Goal: Task Accomplishment & Management: Complete application form

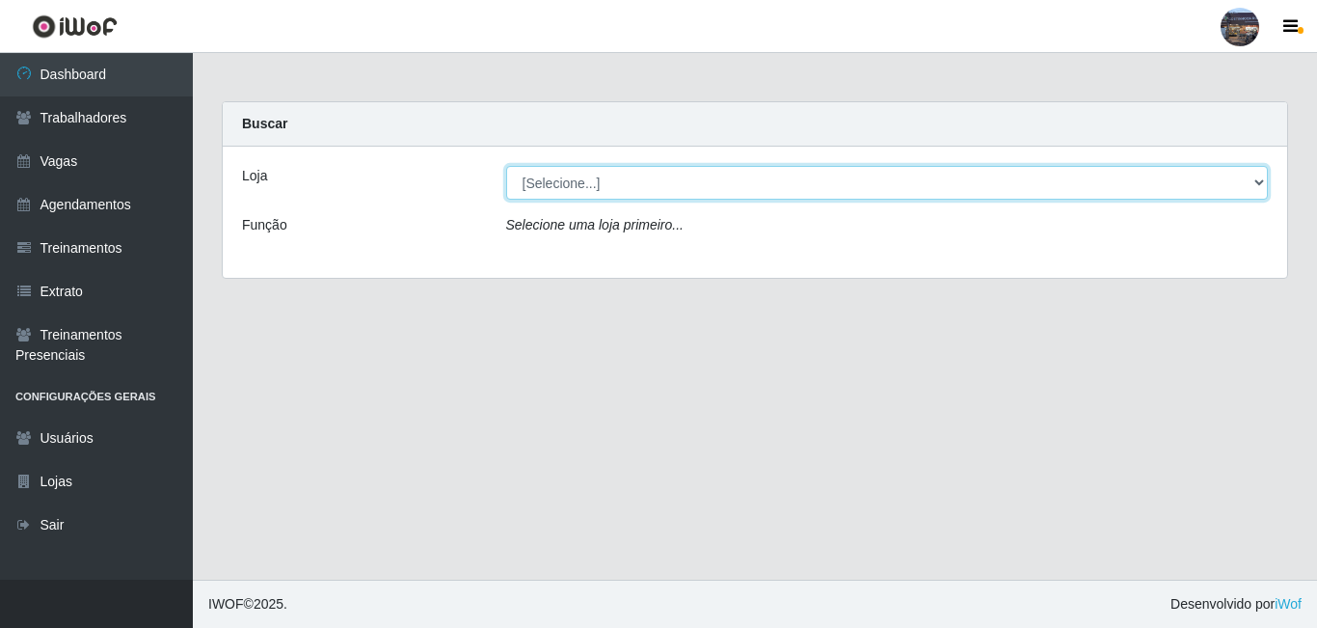
click at [572, 185] on select "[Selecione...] Gostinho da Roça" at bounding box center [887, 183] width 763 height 34
select select "303"
click at [506, 166] on select "[Selecione...] Gostinho da Roça" at bounding box center [887, 183] width 763 height 34
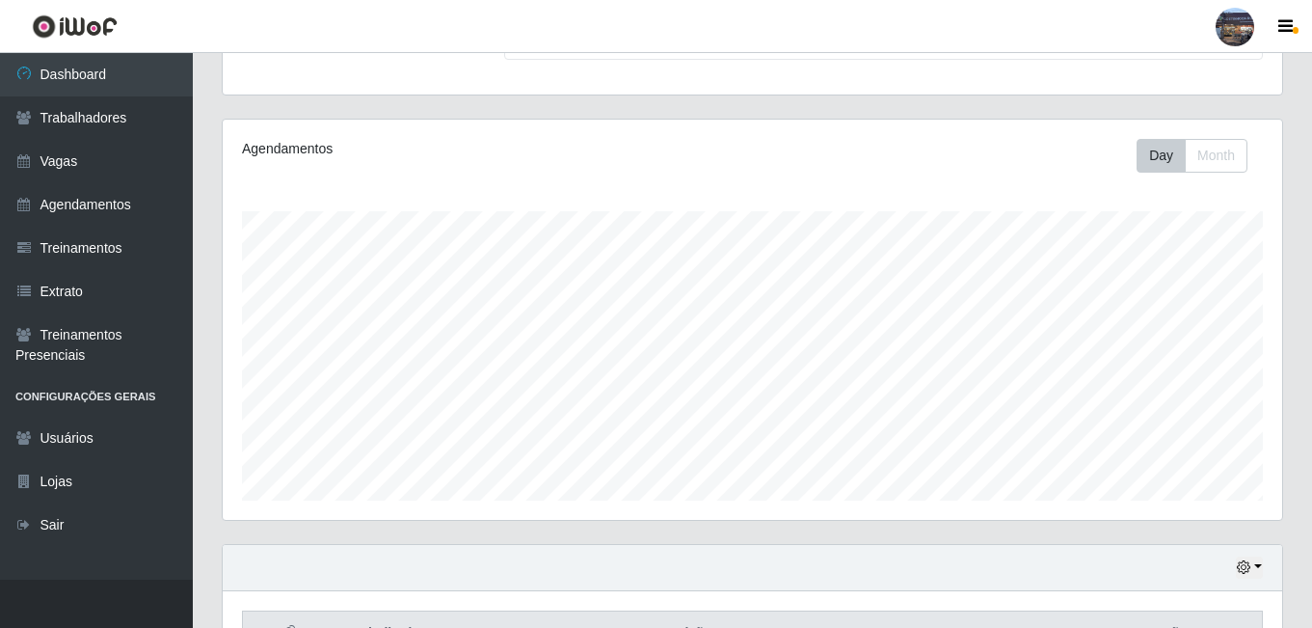
scroll to position [309, 0]
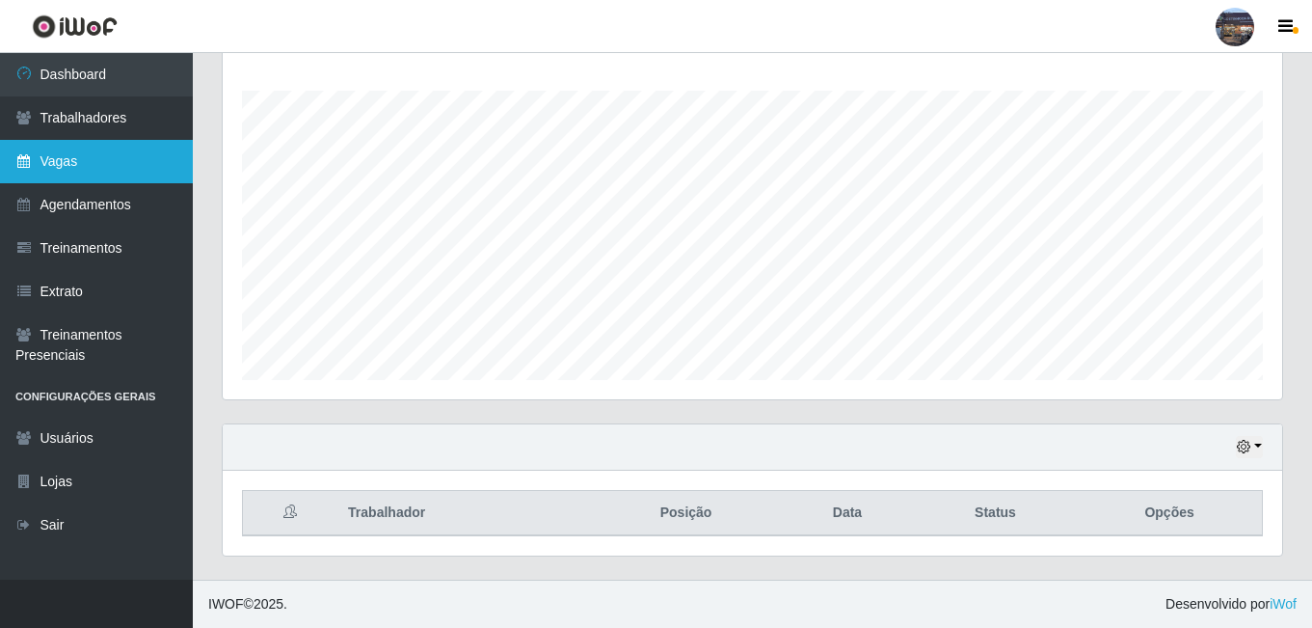
click at [83, 167] on link "Vagas" at bounding box center [96, 161] width 193 height 43
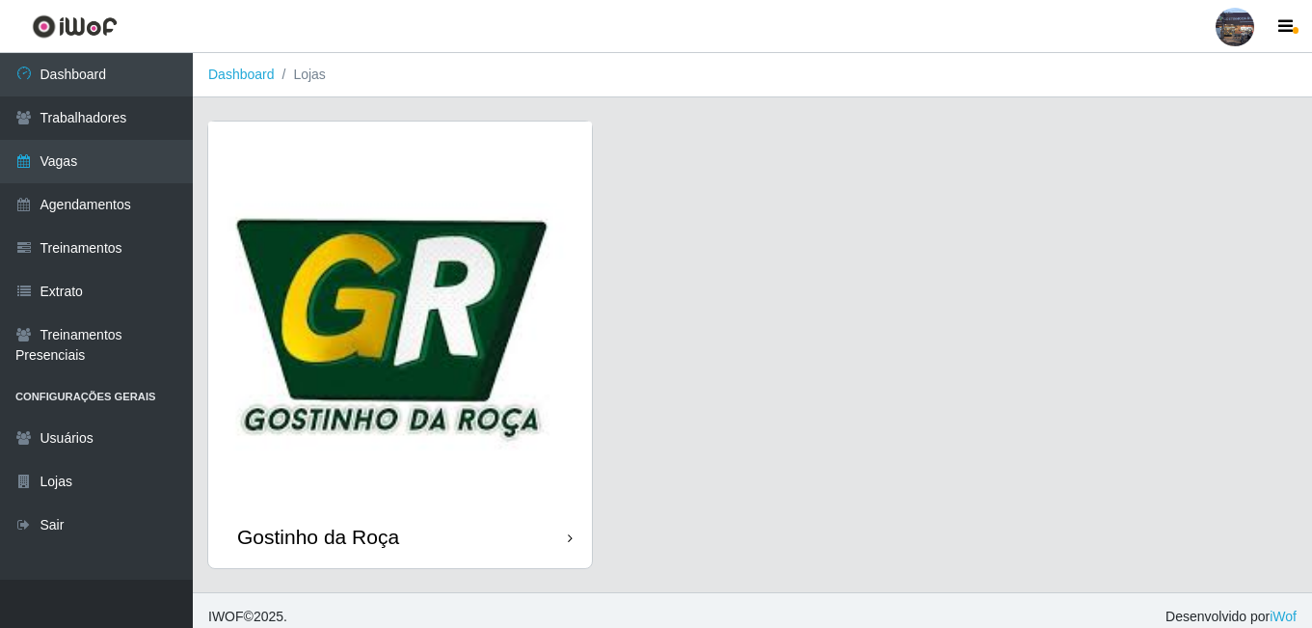
click at [455, 272] on img at bounding box center [400, 313] width 384 height 384
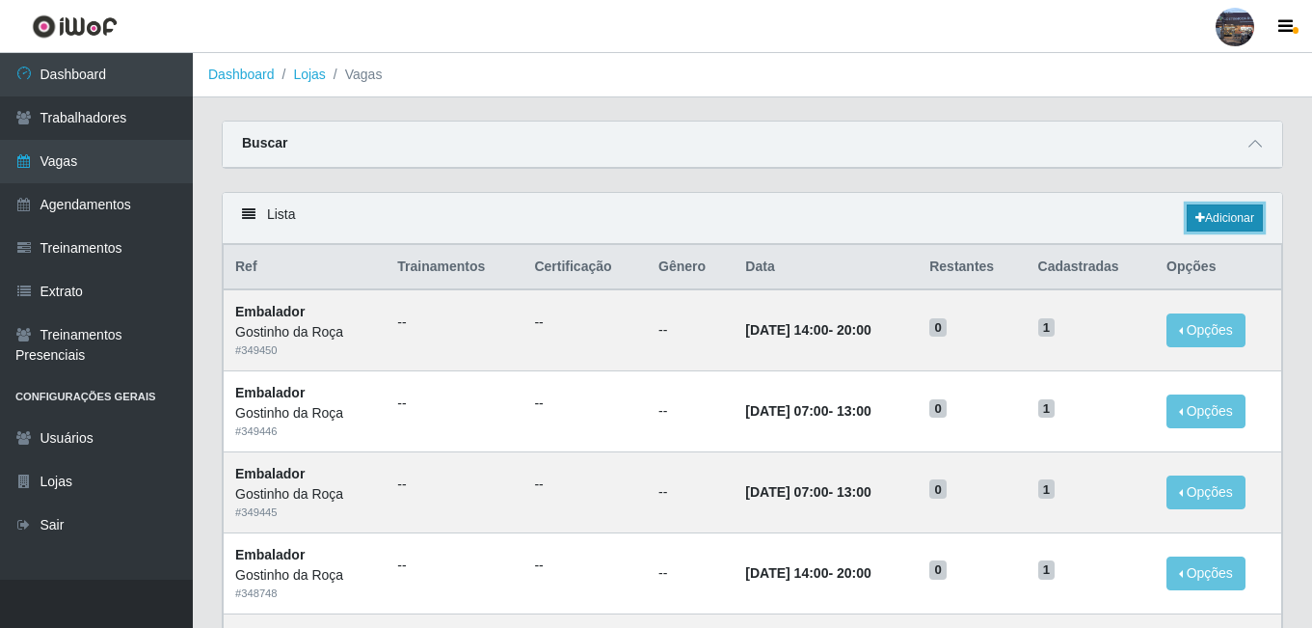
click at [1206, 221] on link "Adicionar" at bounding box center [1225, 217] width 76 height 27
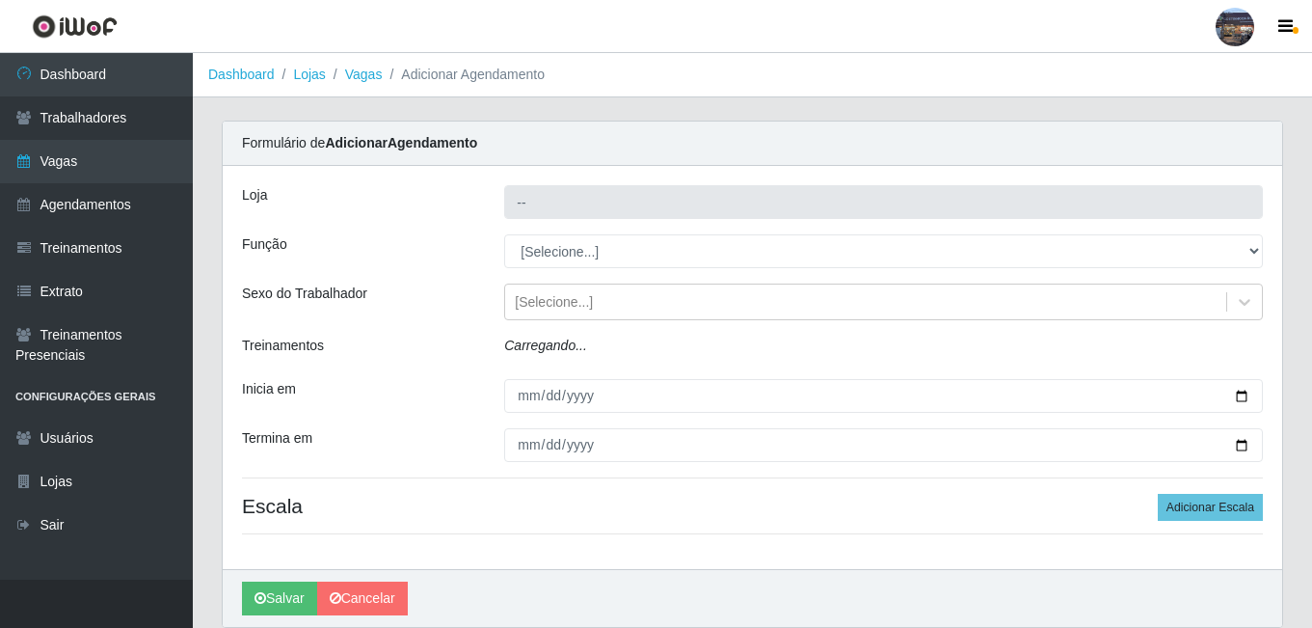
type input "Gostinho da Roça"
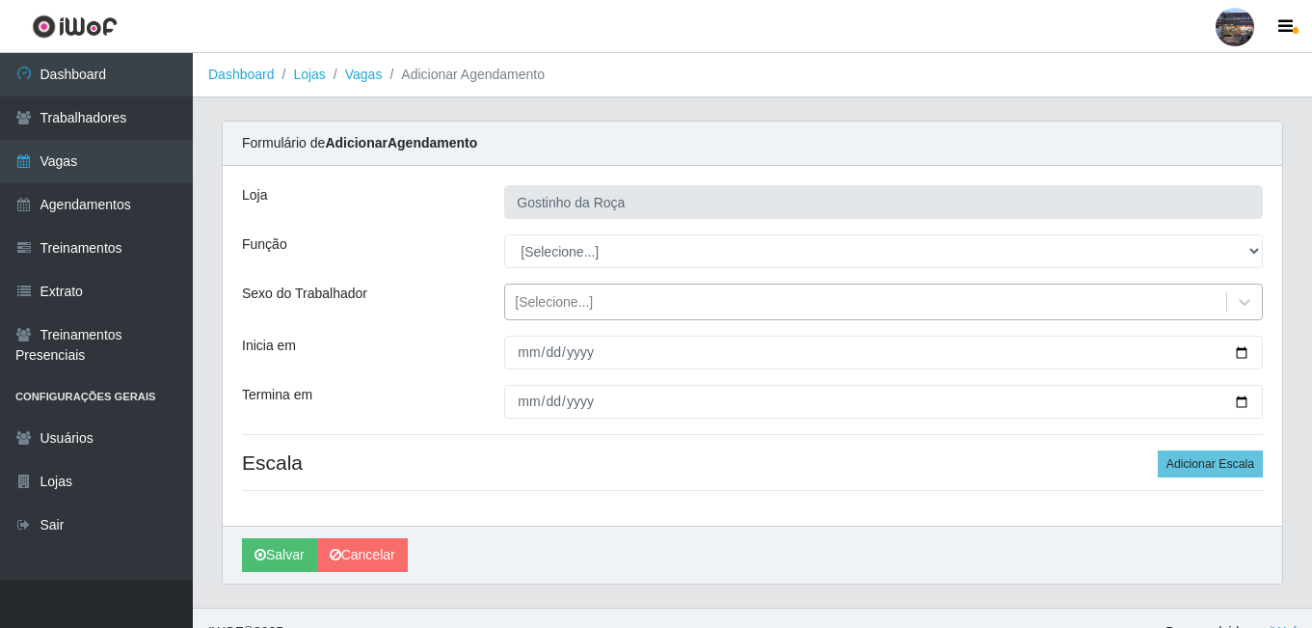
click at [582, 289] on div "[Selecione...]" at bounding box center [865, 302] width 721 height 32
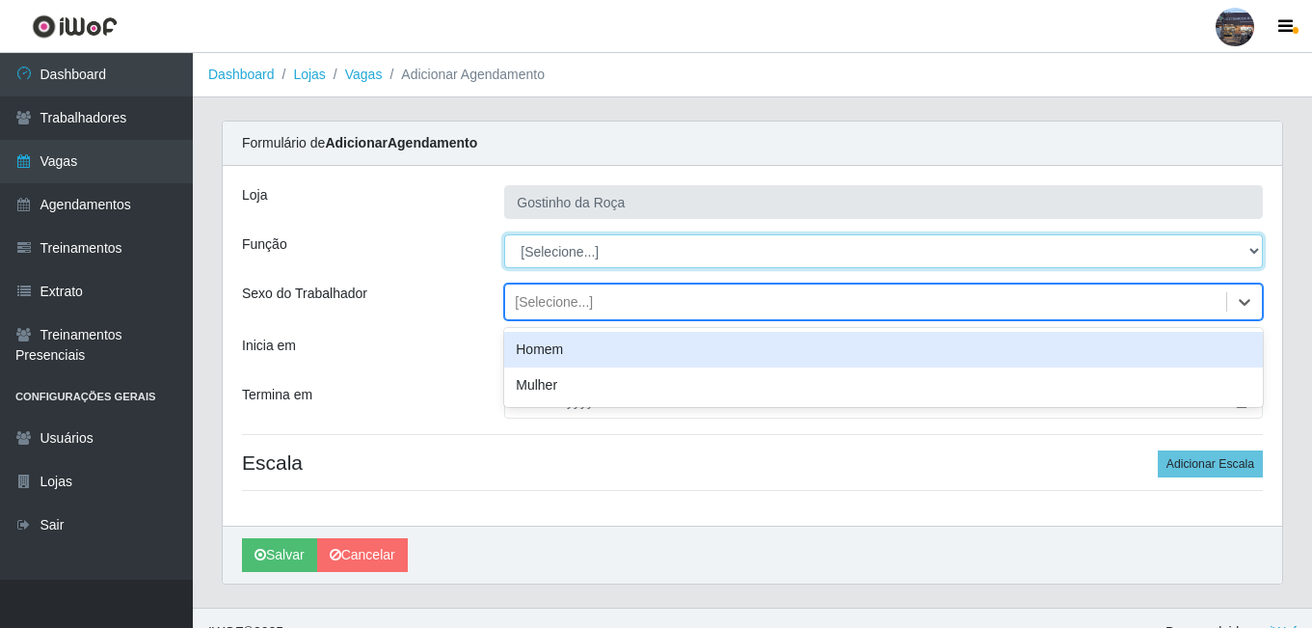
click at [583, 259] on select "[Selecione...] ASG ASG + ASG ++ Embalador Embalador + Embalador ++ Operador de …" at bounding box center [883, 251] width 759 height 34
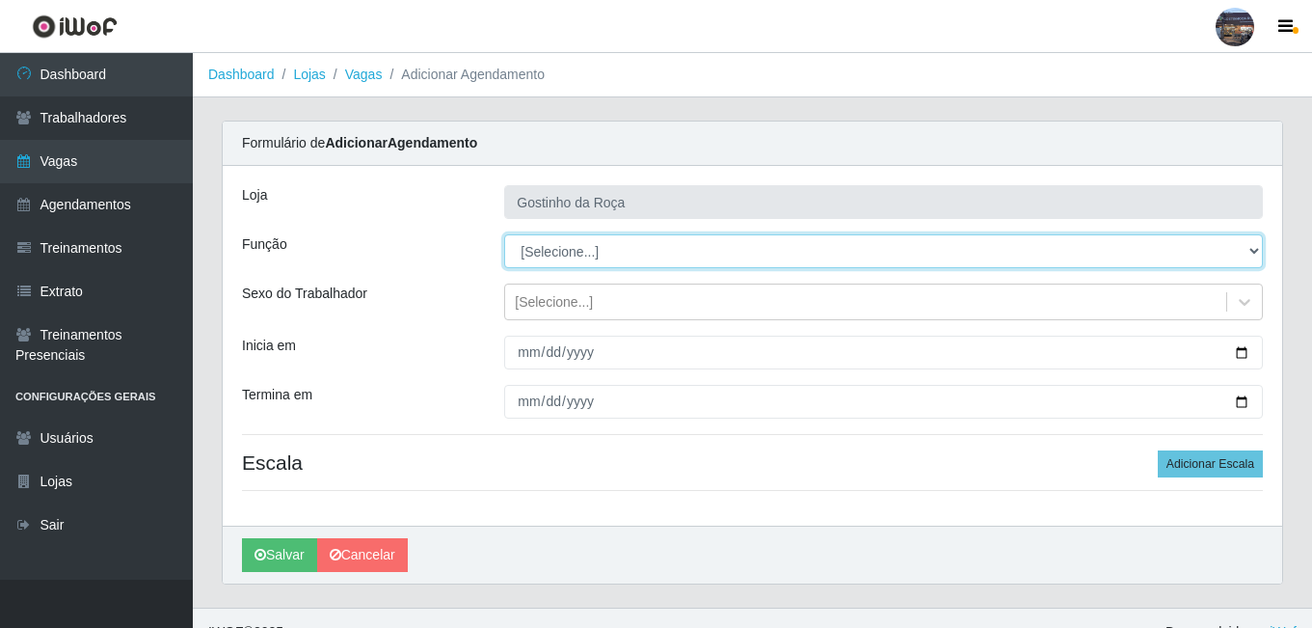
select select "1"
click at [504, 234] on select "[Selecione...] ASG ASG + ASG ++ Embalador Embalador + Embalador ++ Operador de …" at bounding box center [883, 251] width 759 height 34
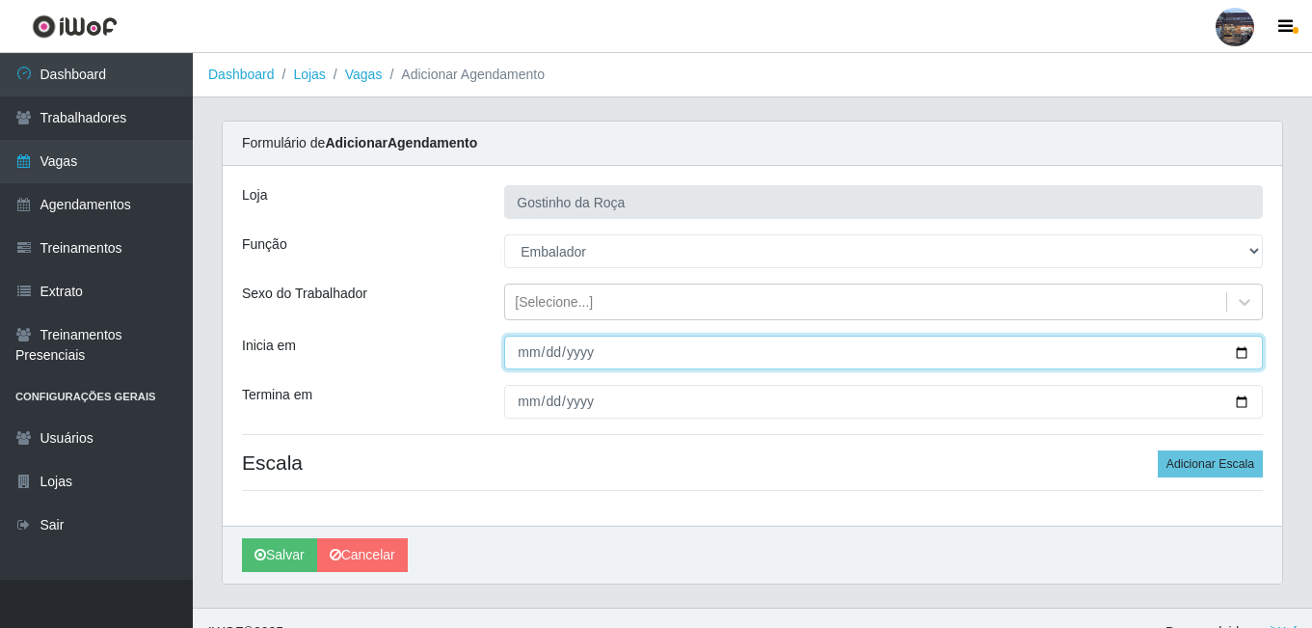
click at [1246, 356] on input "Inicia em" at bounding box center [883, 352] width 759 height 34
type input "[DATE]"
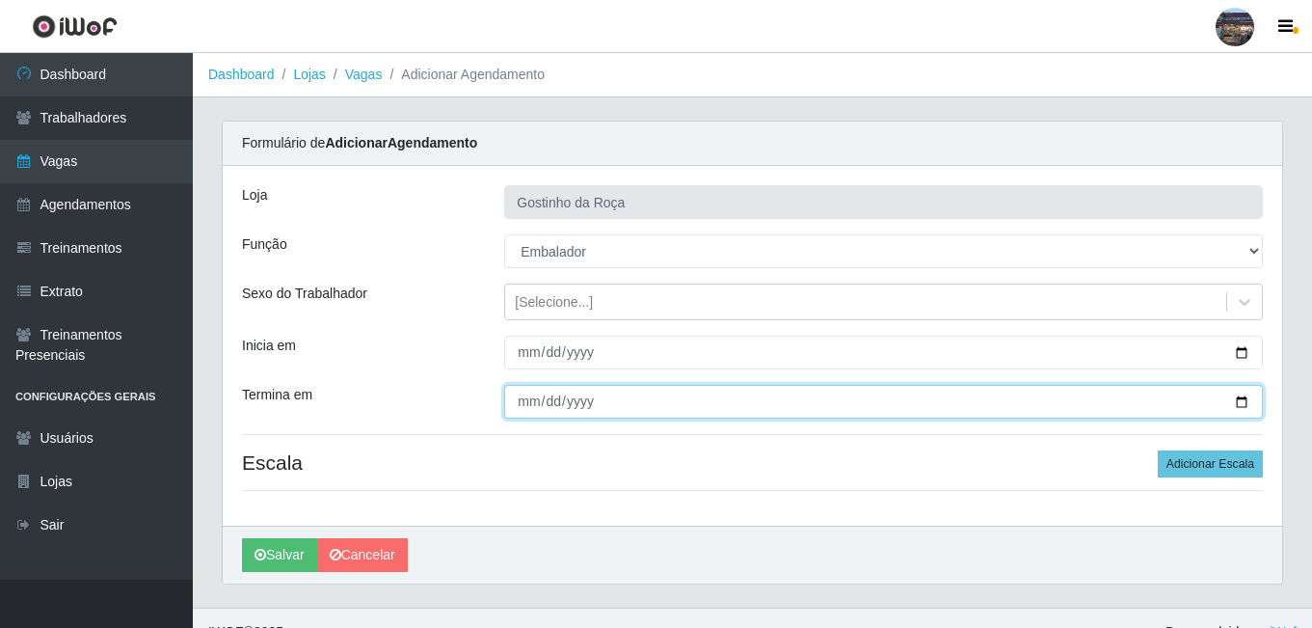
drag, startPoint x: 1244, startPoint y: 397, endPoint x: 1186, endPoint y: 374, distance: 62.3
click at [1235, 396] on input "Termina em" at bounding box center [883, 402] width 759 height 34
type input "[DATE]"
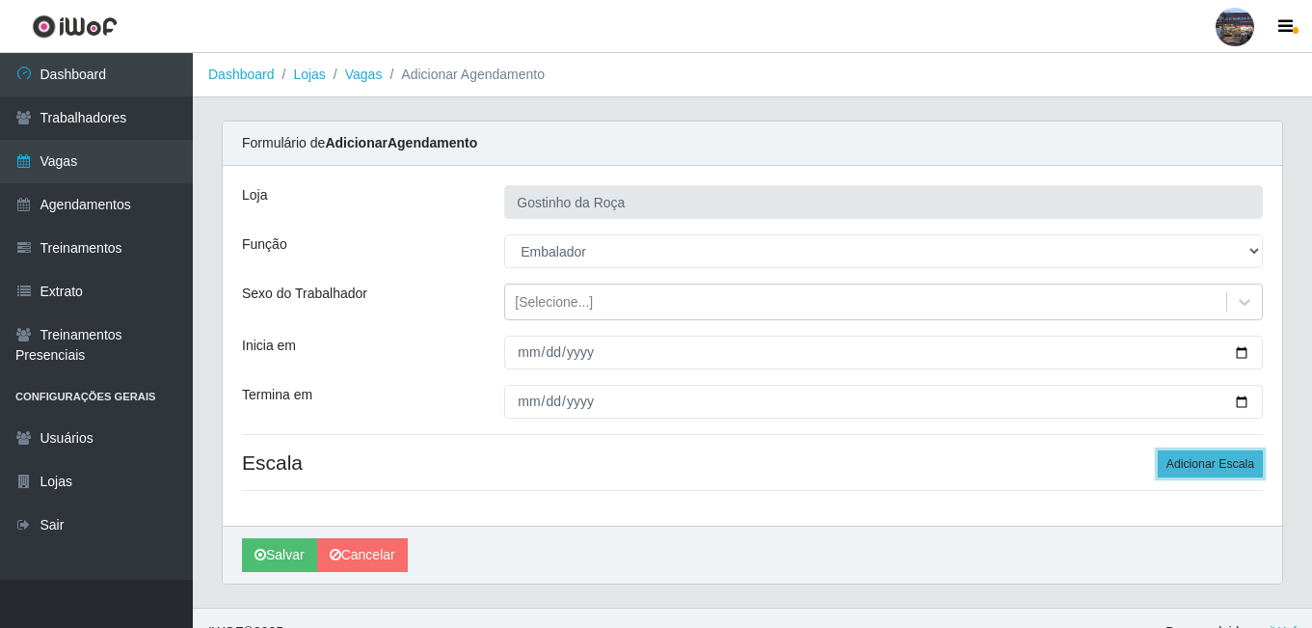
click at [1189, 464] on button "Adicionar Escala" at bounding box center [1210, 463] width 105 height 27
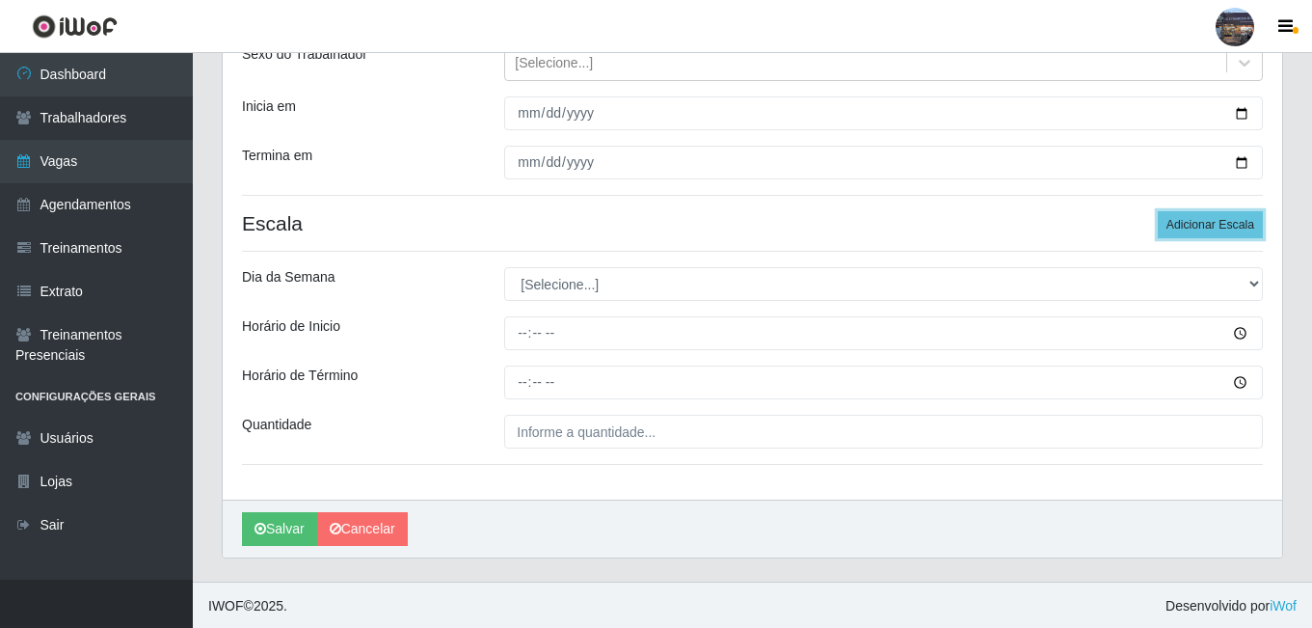
scroll to position [241, 0]
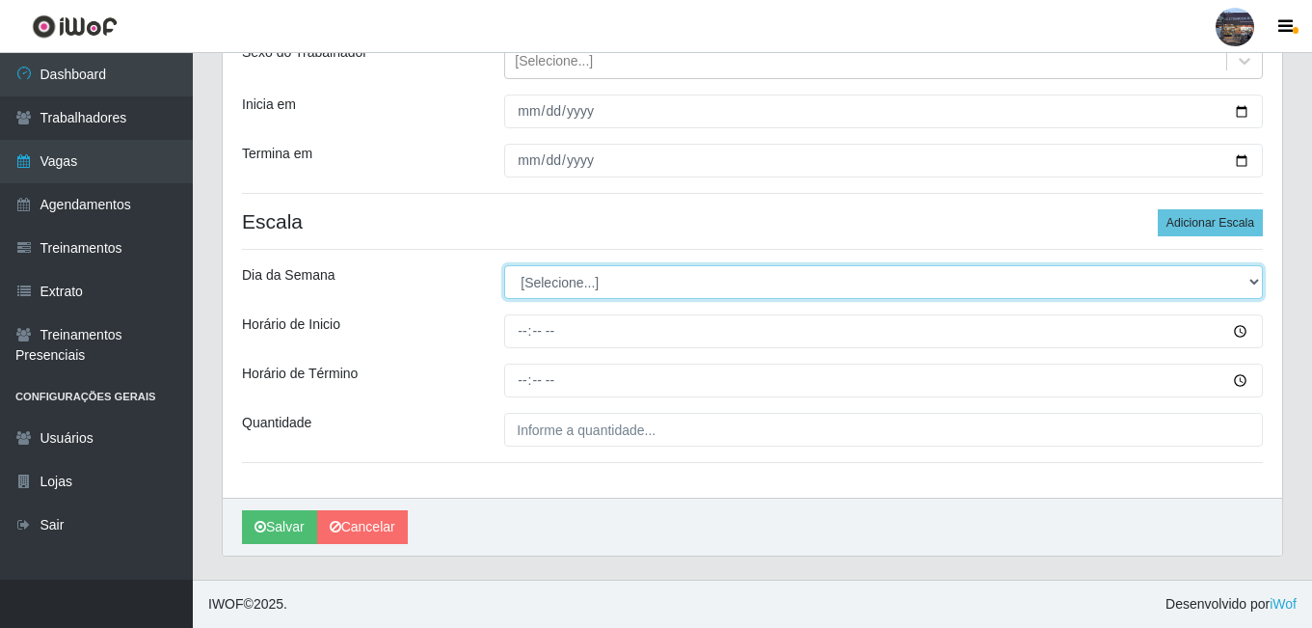
click at [636, 277] on select "[Selecione...] Segunda Terça Quarta Quinta Sexta Sábado Domingo" at bounding box center [883, 282] width 759 height 34
select select "2"
click at [504, 265] on select "[Selecione...] Segunda Terça Quarta Quinta Sexta Sábado Domingo" at bounding box center [883, 282] width 759 height 34
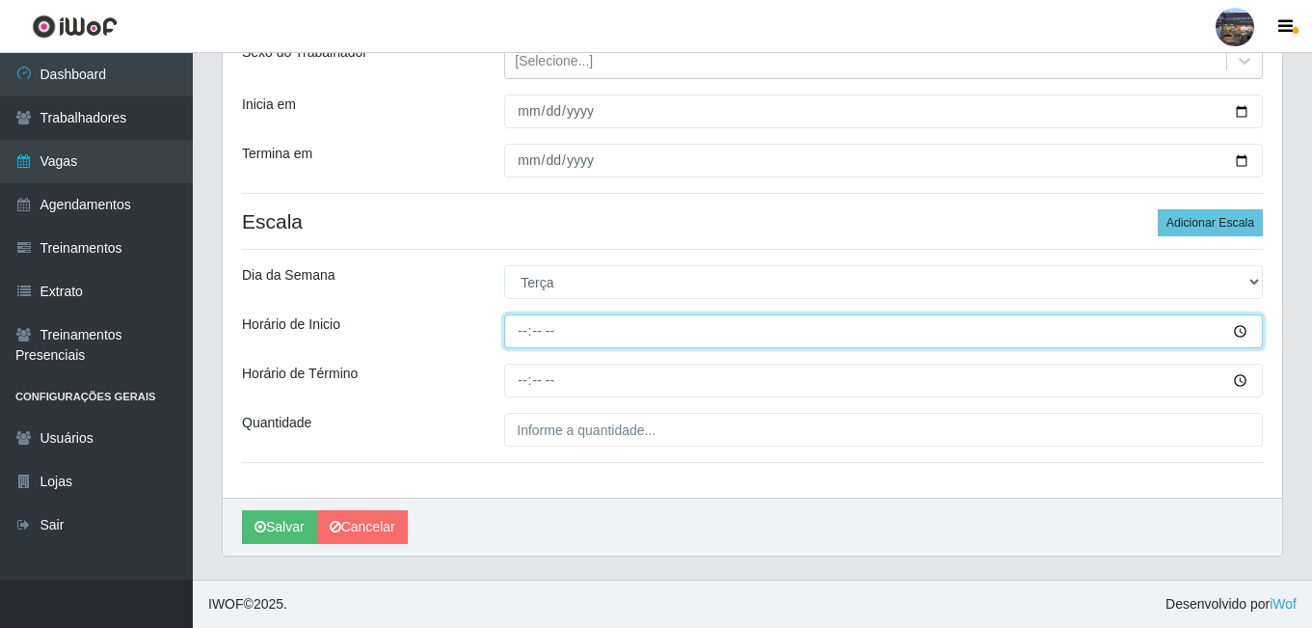
click at [525, 327] on input "Horário de Inicio" at bounding box center [883, 331] width 759 height 34
type input "07:00"
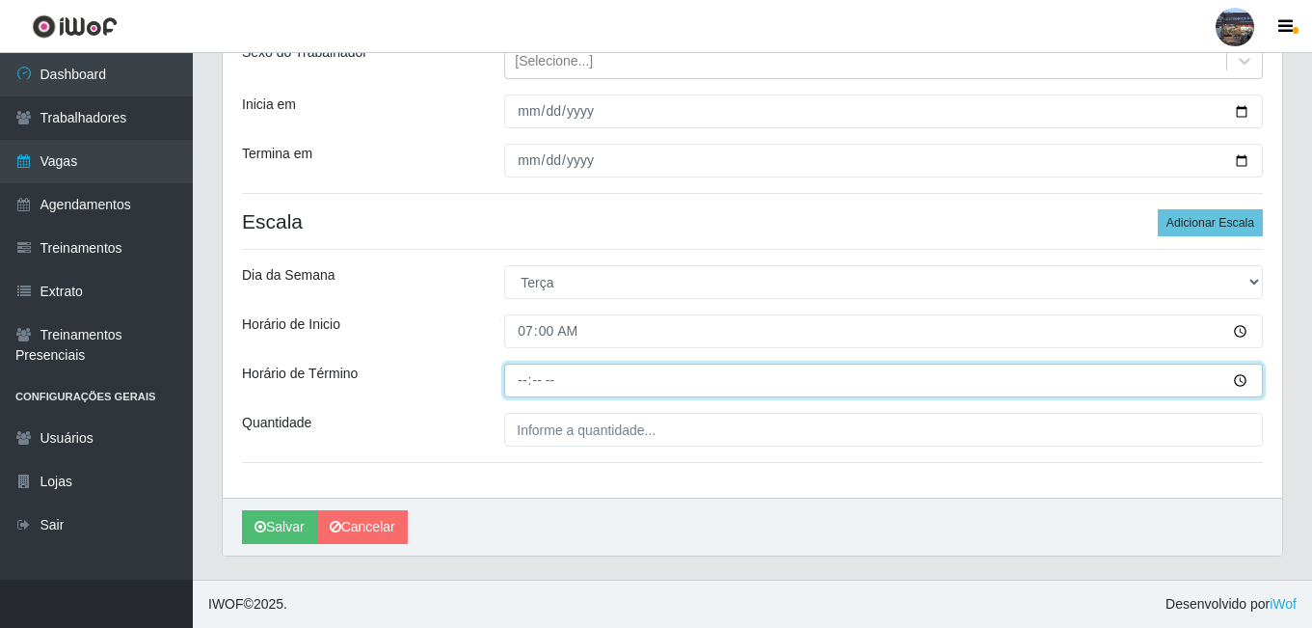
click at [516, 384] on input "Horário de Término" at bounding box center [883, 380] width 759 height 34
type input "13:00"
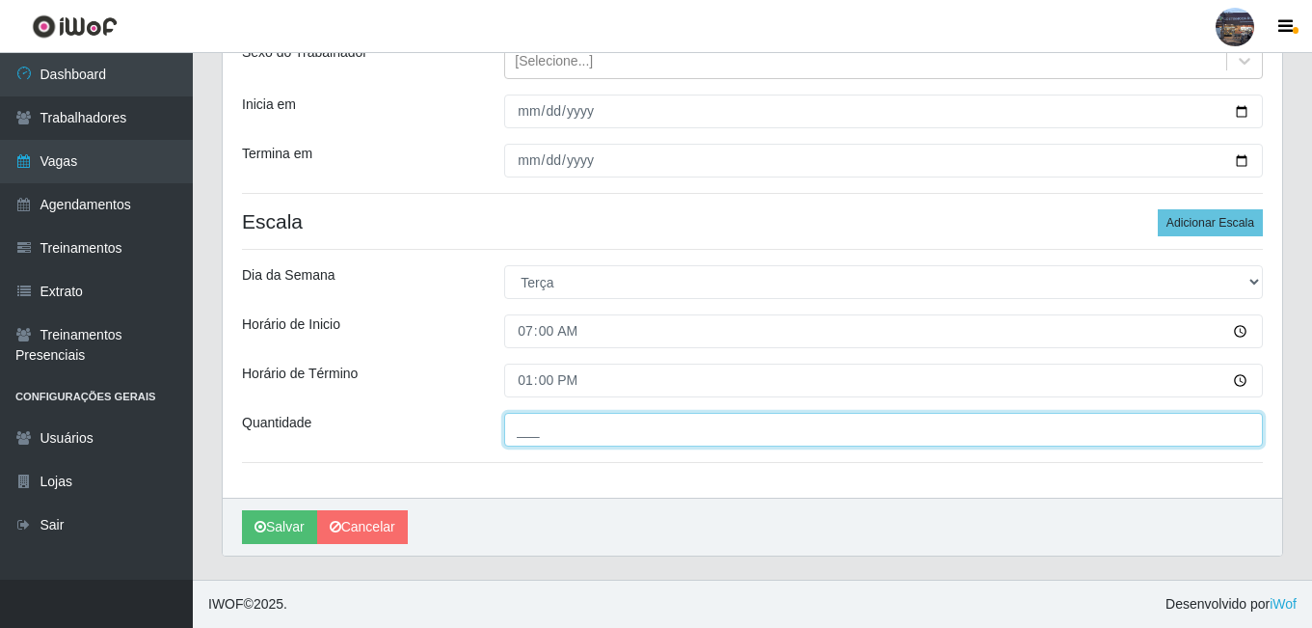
click at [546, 427] on input "___" at bounding box center [883, 430] width 759 height 34
type input "1__"
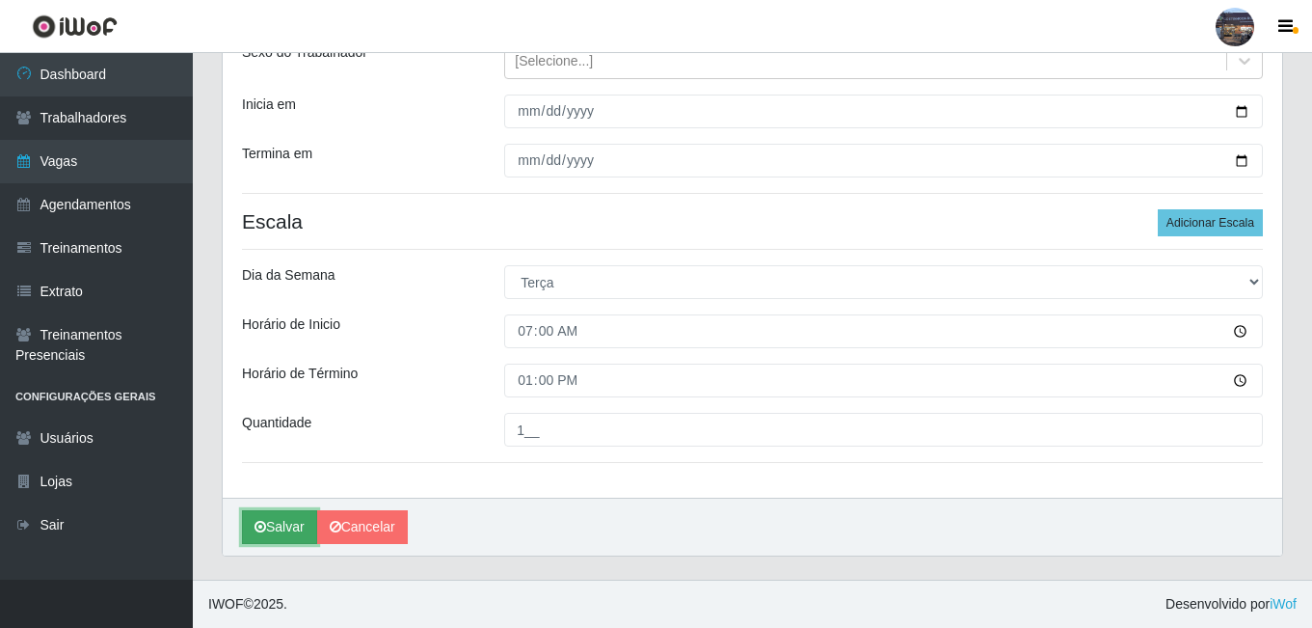
click at [298, 529] on button "Salvar" at bounding box center [279, 527] width 75 height 34
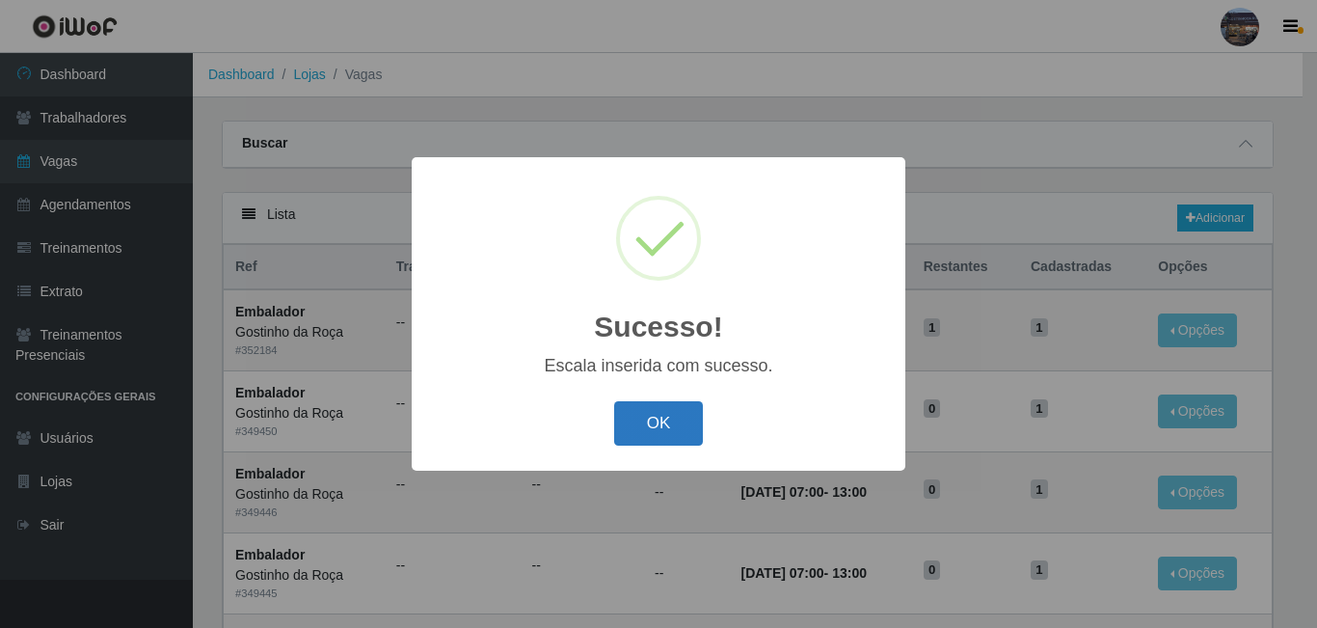
click at [660, 424] on button "OK" at bounding box center [659, 423] width 90 height 45
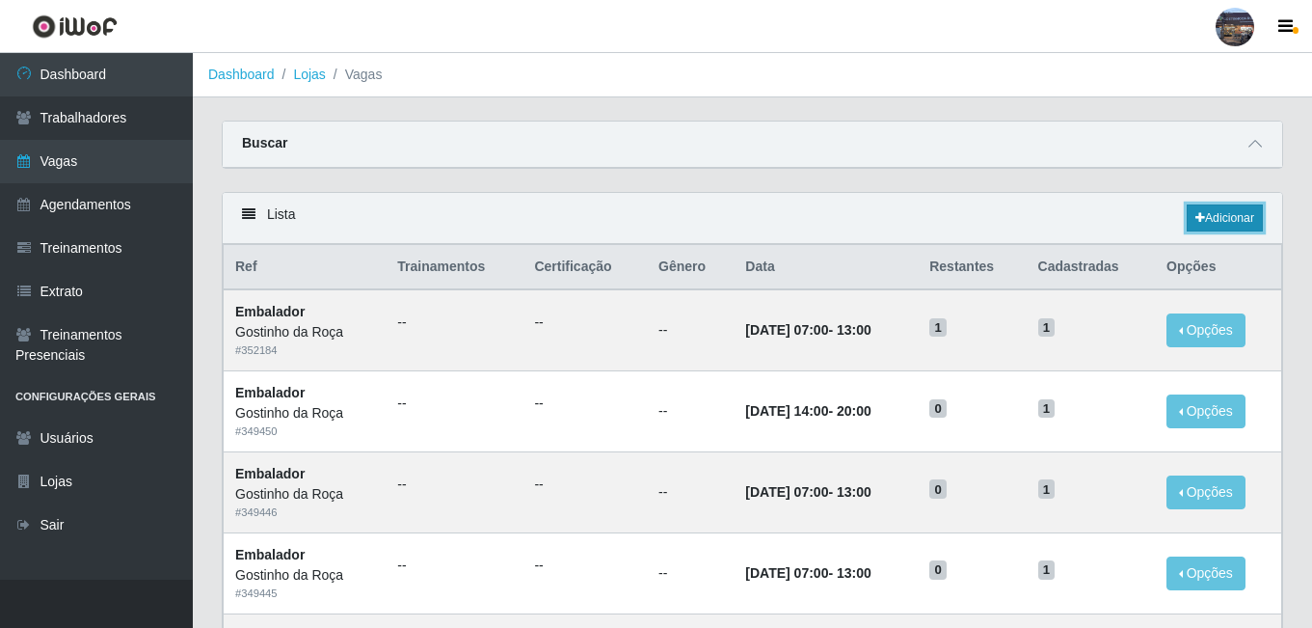
click at [1235, 219] on link "Adicionar" at bounding box center [1225, 217] width 76 height 27
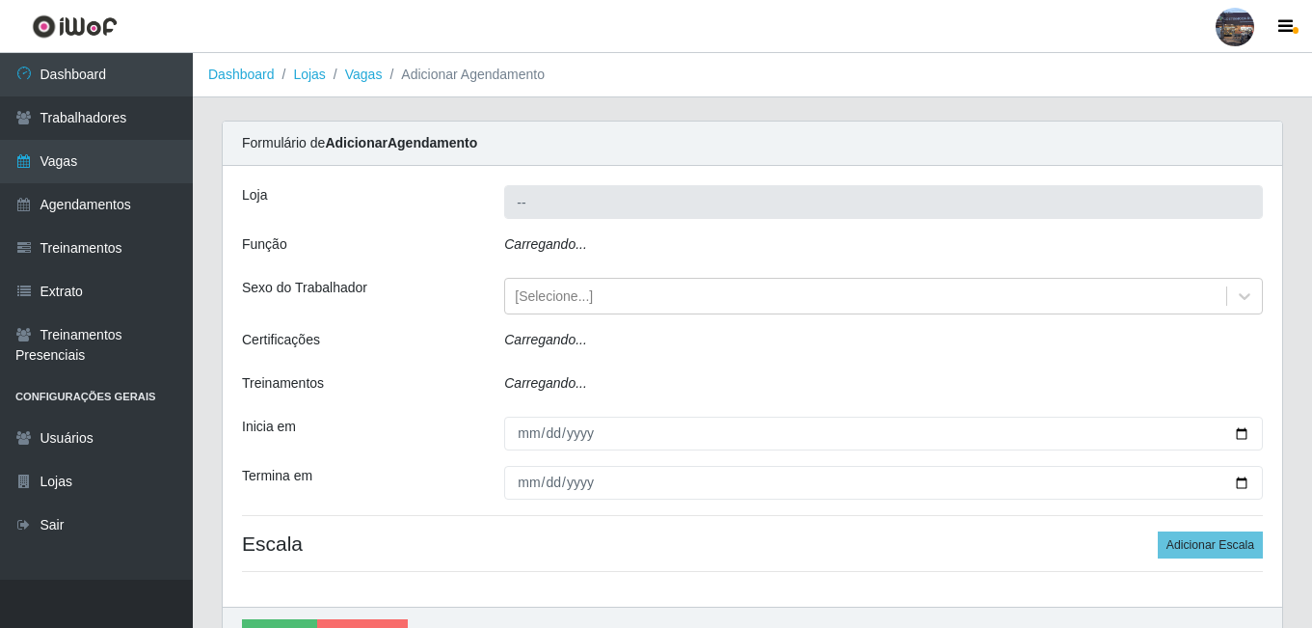
type input "Gostinho da Roça"
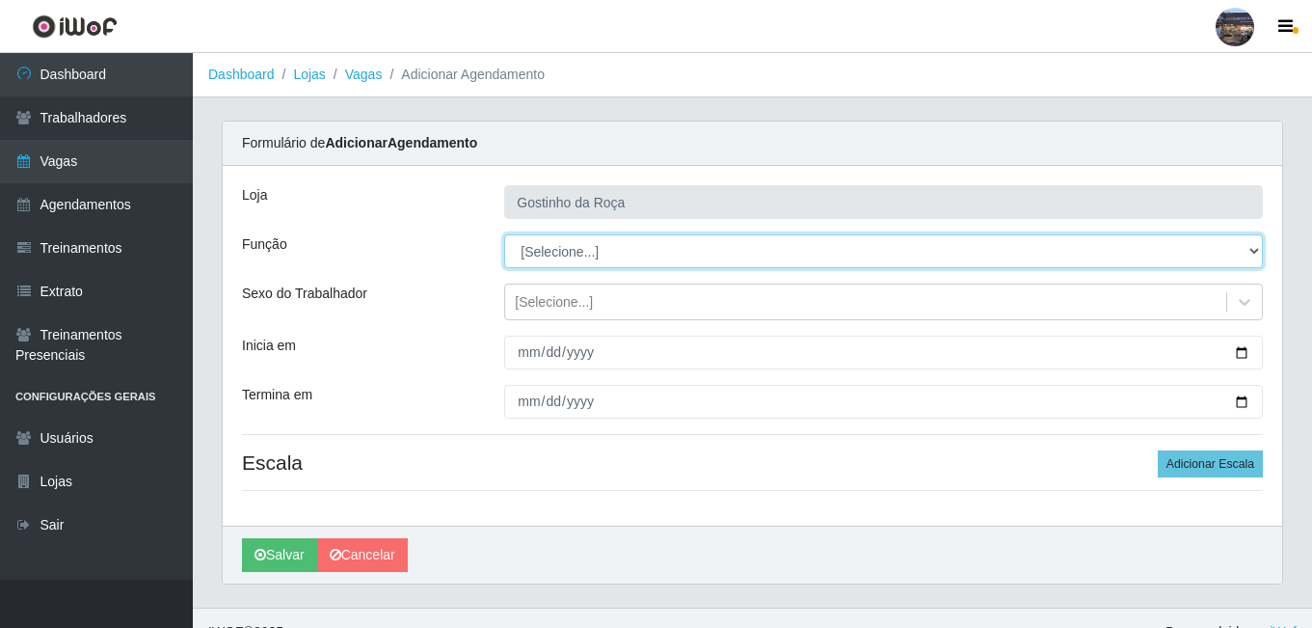
click at [711, 231] on div "[PERSON_NAME] da Roça Função [Selecione...] ASG ASG + ASG ++ Embalador Embalado…" at bounding box center [752, 346] width 1059 height 360
select select "1"
click at [504, 234] on select "[Selecione...] ASG ASG + ASG ++ Embalador Embalador + Embalador ++ Operador de …" at bounding box center [883, 251] width 759 height 34
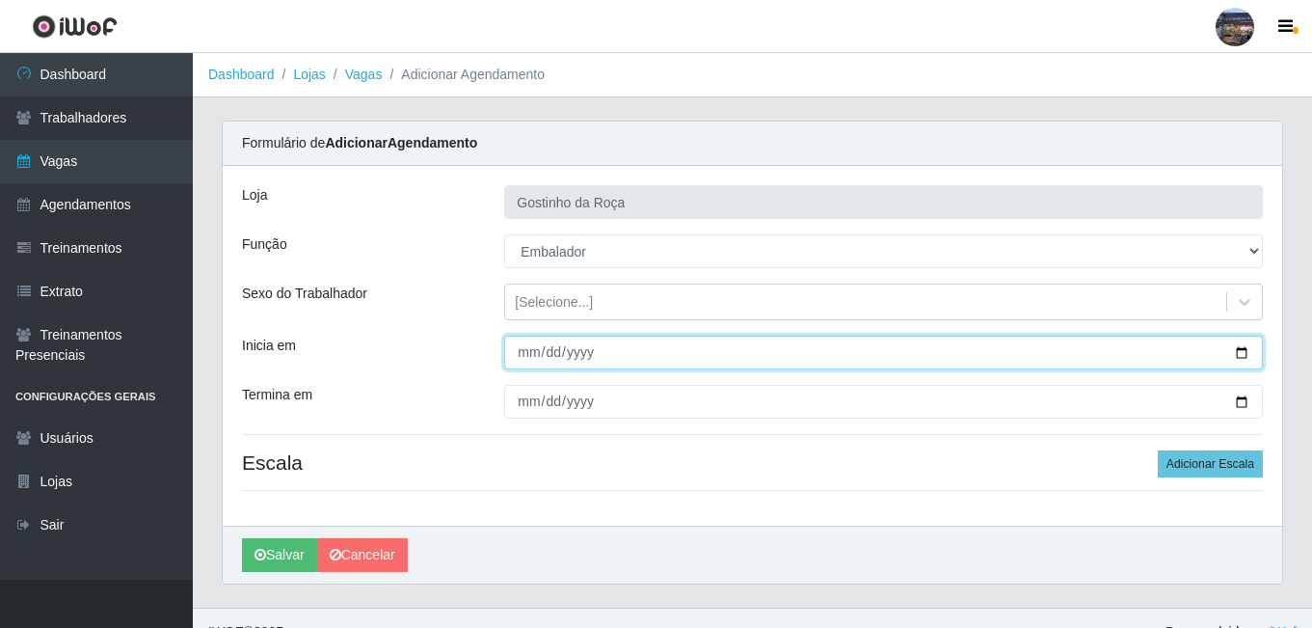
click at [1245, 354] on input "Inicia em" at bounding box center [883, 352] width 759 height 34
type input "[DATE]"
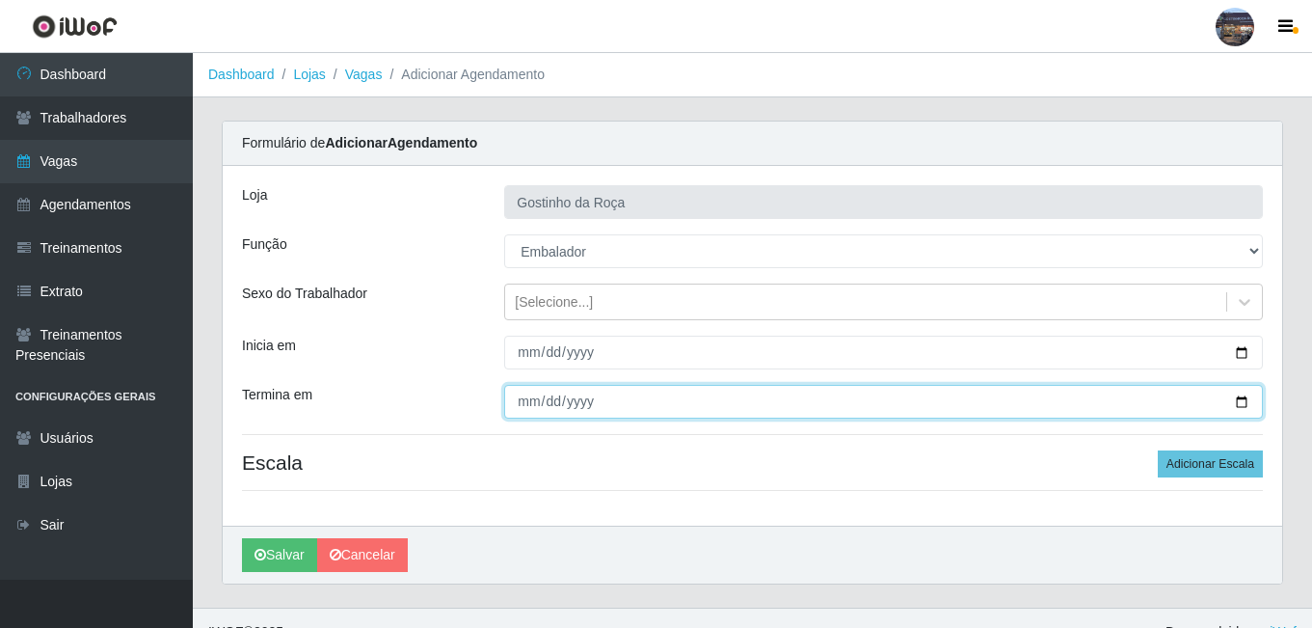
click at [1239, 400] on input "Termina em" at bounding box center [883, 402] width 759 height 34
type input "[DATE]"
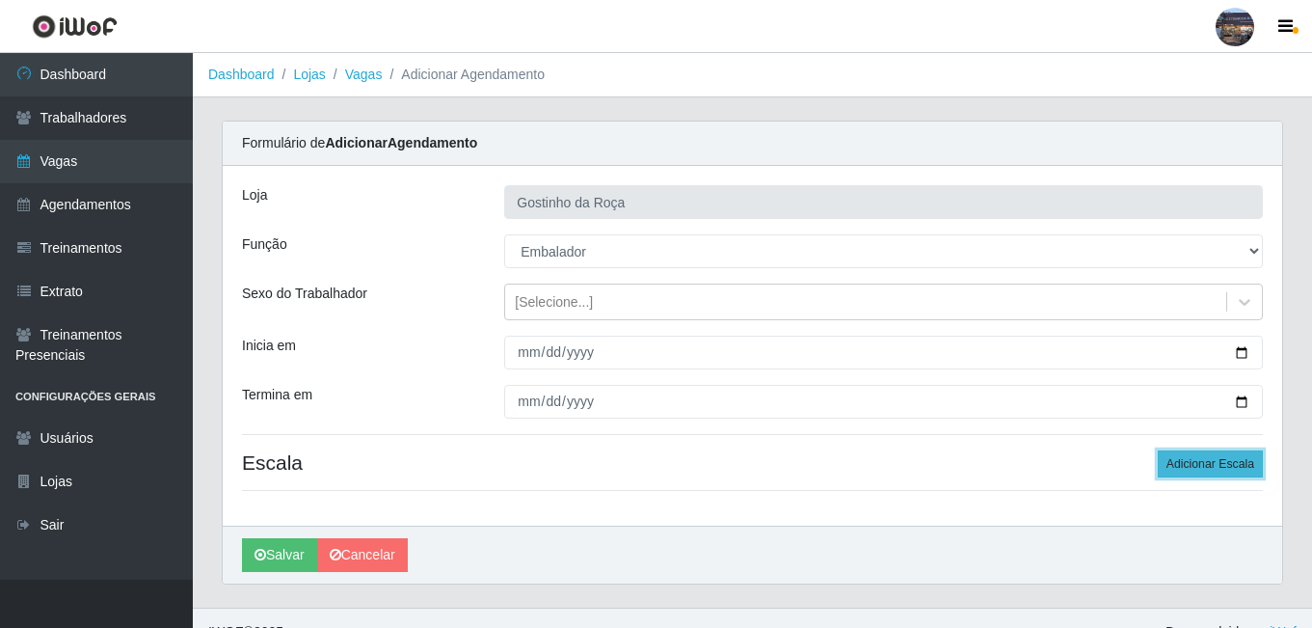
drag, startPoint x: 1237, startPoint y: 468, endPoint x: 1220, endPoint y: 468, distance: 16.4
click at [1234, 468] on button "Adicionar Escala" at bounding box center [1210, 463] width 105 height 27
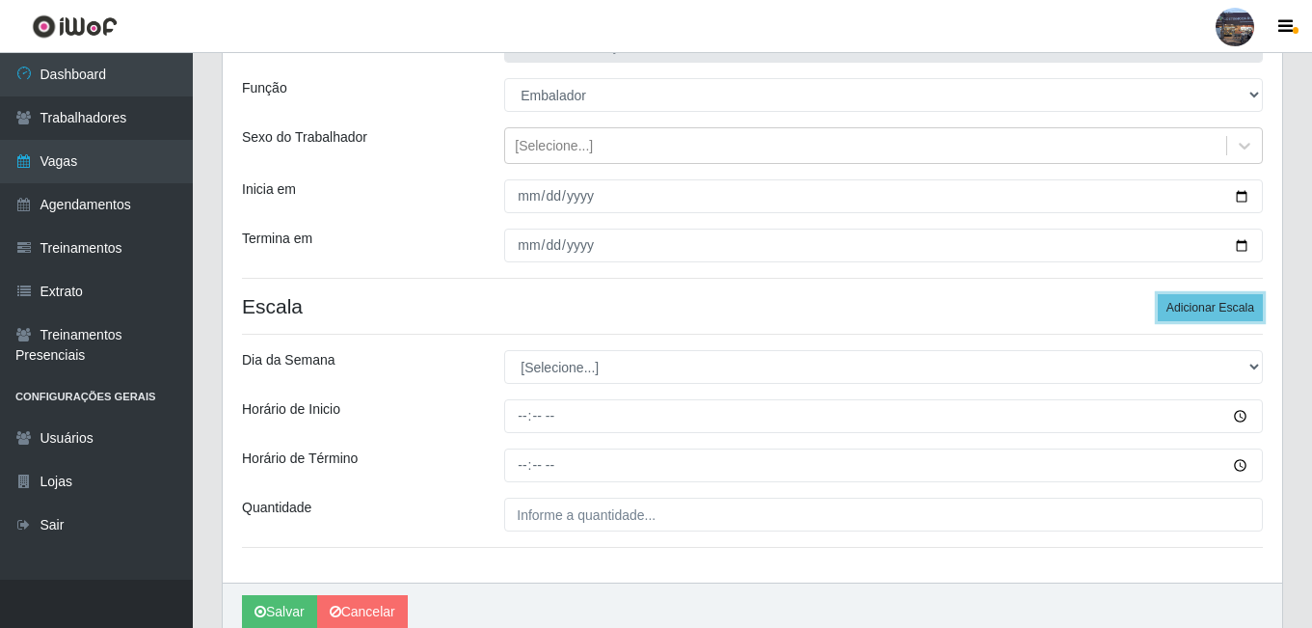
scroll to position [241, 0]
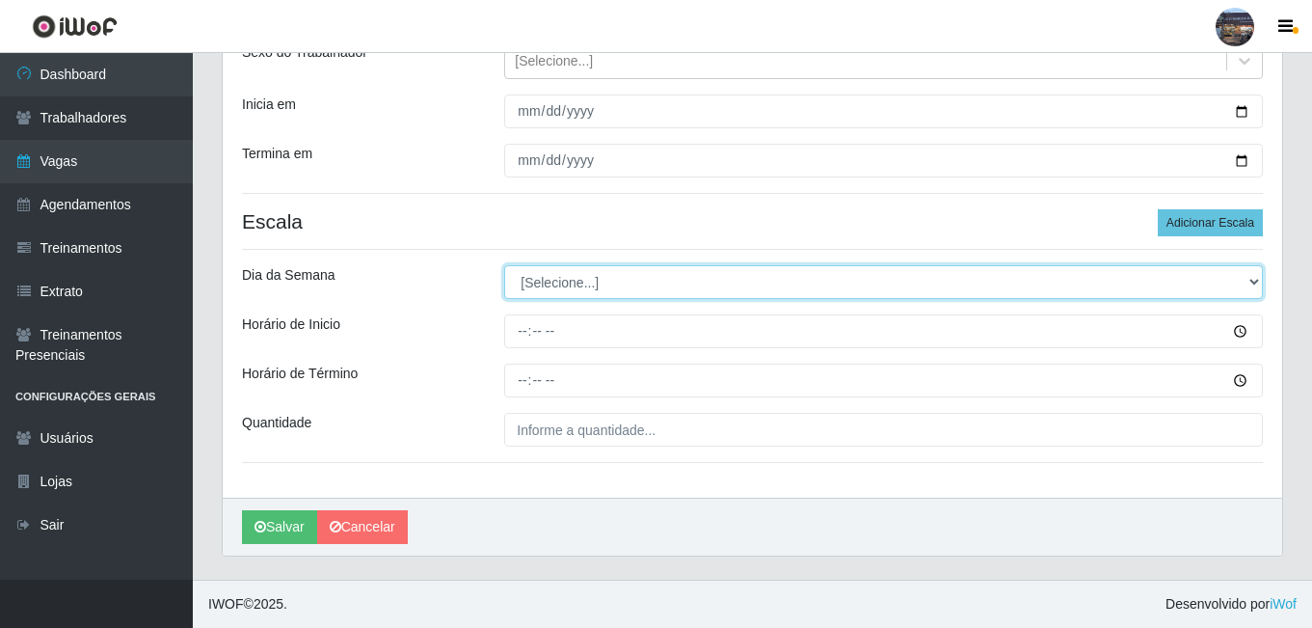
click at [577, 282] on select "[Selecione...] Segunda Terça Quarta Quinta Sexta Sábado Domingo" at bounding box center [883, 282] width 759 height 34
select select "2"
click at [504, 265] on select "[Selecione...] Segunda Terça Quarta Quinta Sexta Sábado Domingo" at bounding box center [883, 282] width 759 height 34
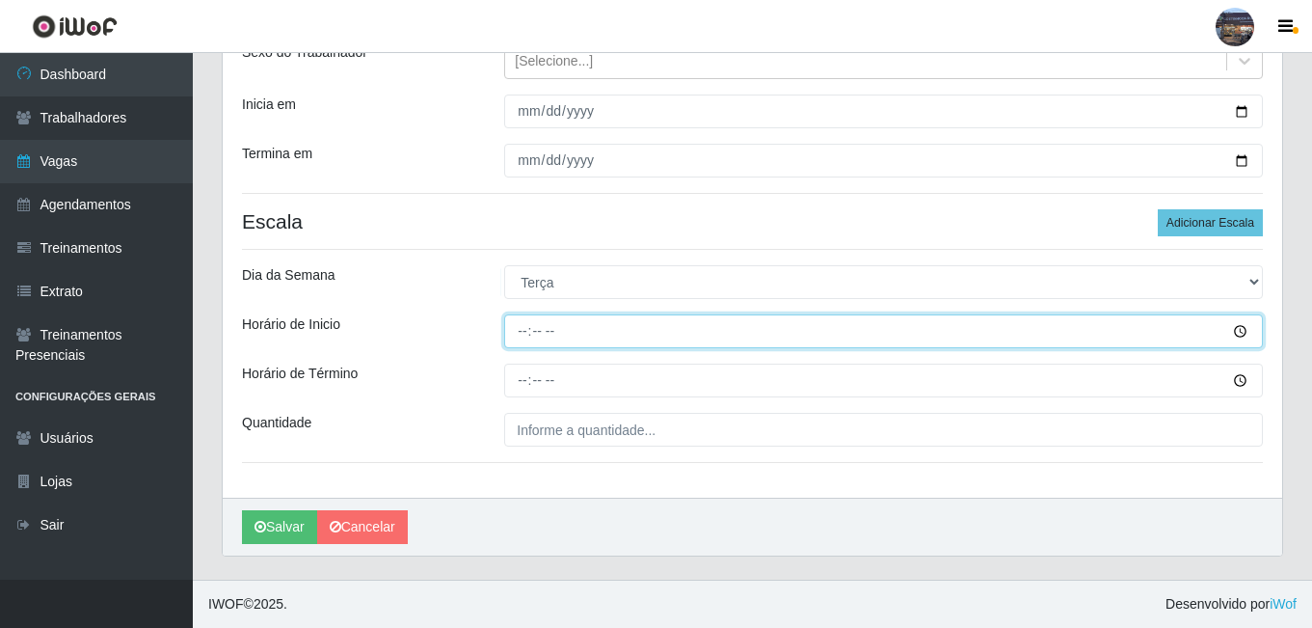
click at [574, 326] on input "Horário de Inicio" at bounding box center [883, 331] width 759 height 34
type input "14:00"
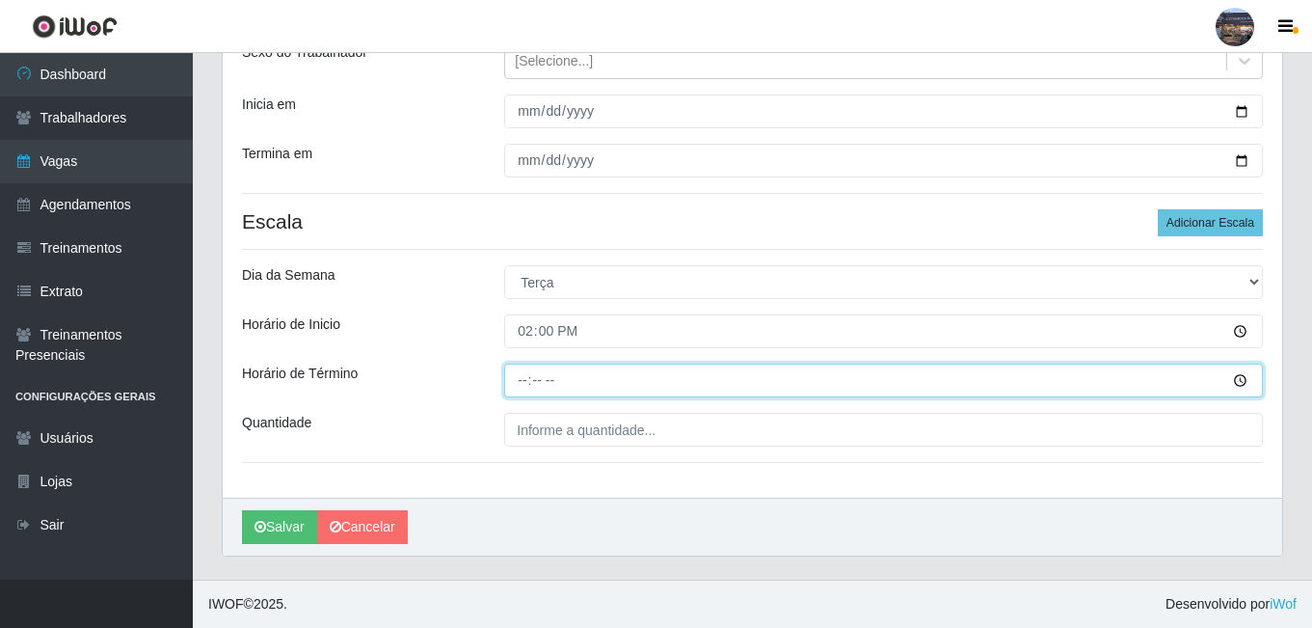
click at [521, 379] on input "Horário de Término" at bounding box center [883, 380] width 759 height 34
type input "20:00"
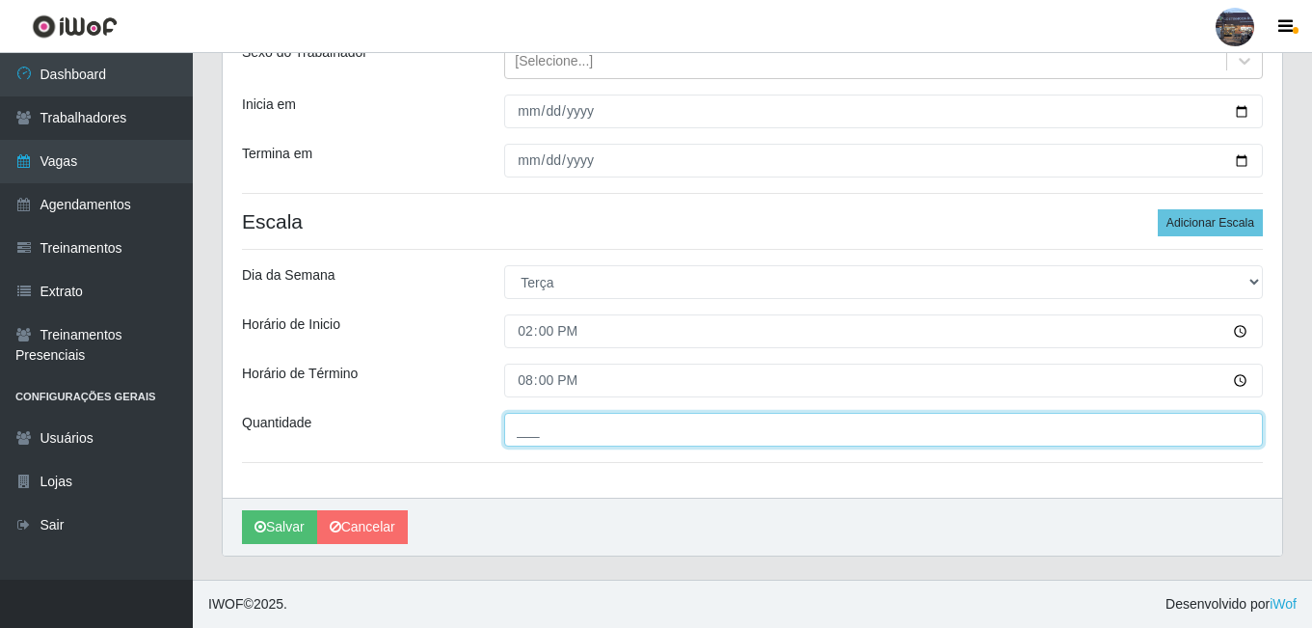
click at [552, 431] on input "___" at bounding box center [883, 430] width 759 height 34
type input "1__"
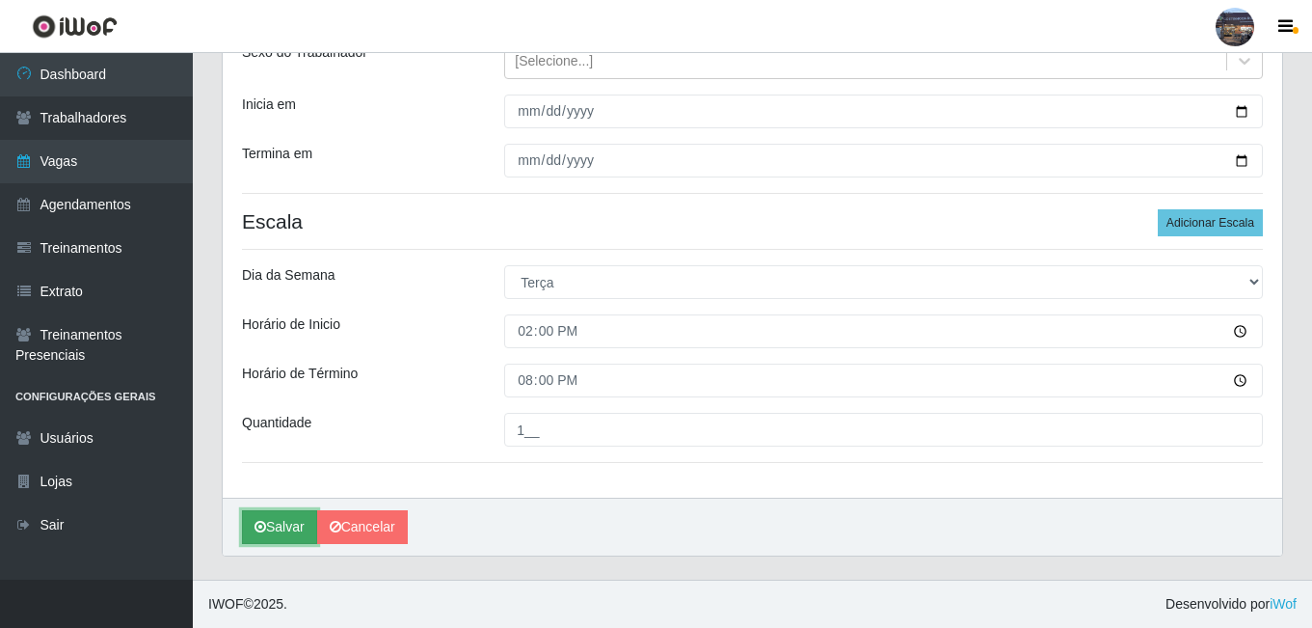
click at [283, 527] on button "Salvar" at bounding box center [279, 527] width 75 height 34
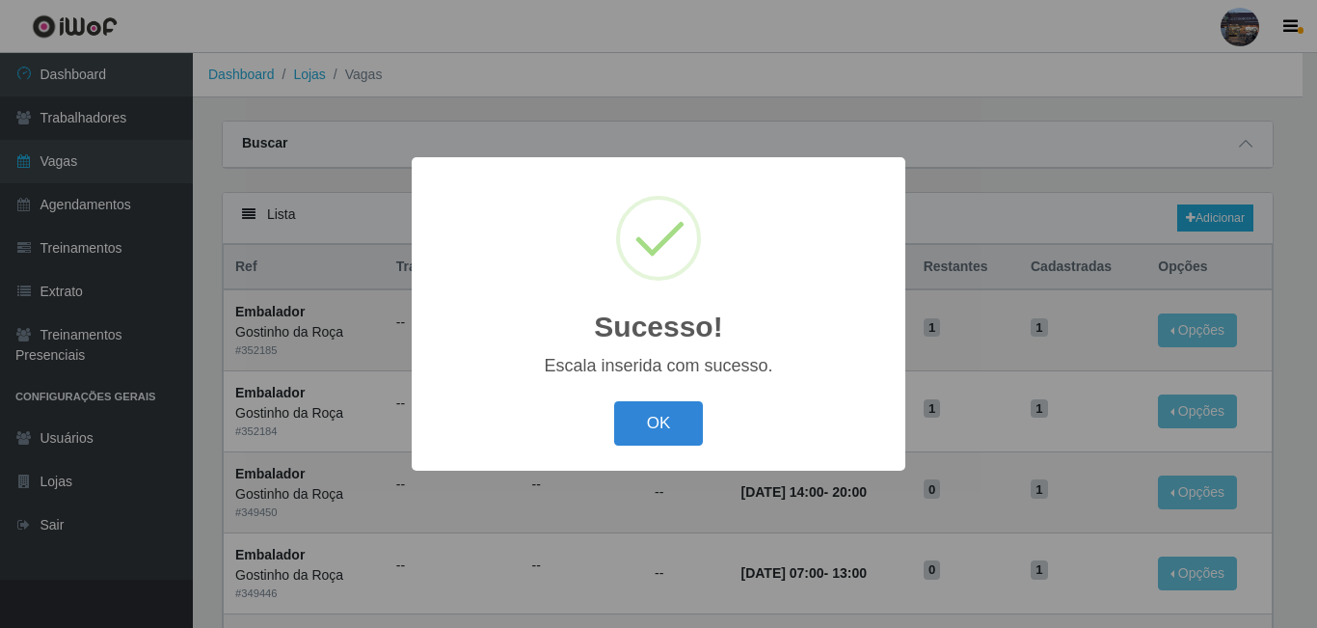
drag, startPoint x: 652, startPoint y: 414, endPoint x: 673, endPoint y: 410, distance: 21.6
click at [653, 414] on button "OK" at bounding box center [659, 423] width 90 height 45
